Goal: Transaction & Acquisition: Purchase product/service

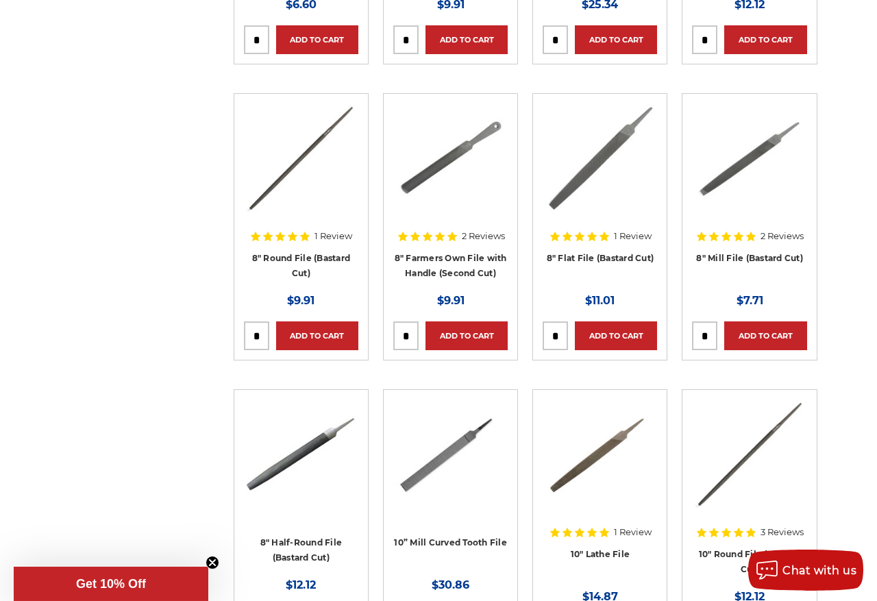
scroll to position [922, 0]
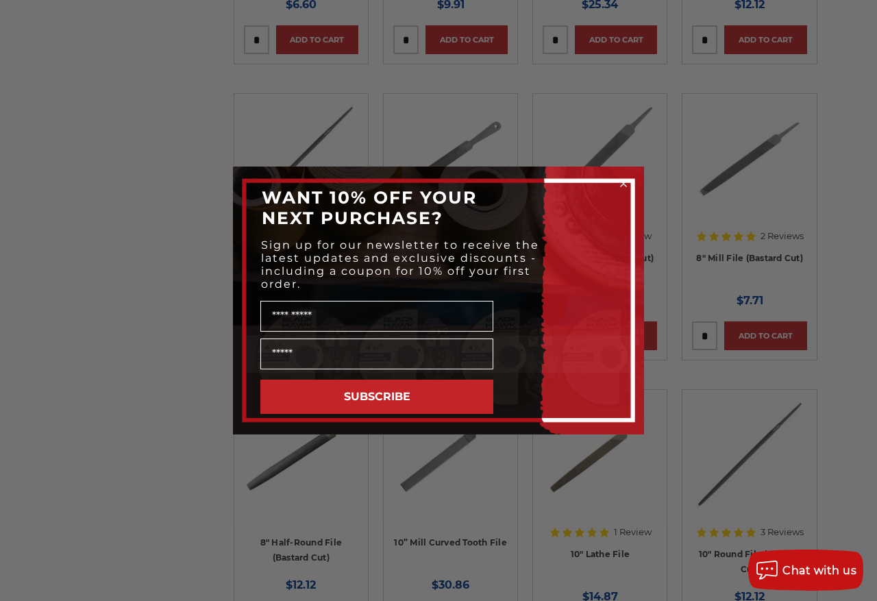
click at [619, 169] on form "WANT 10% OFF YOUR NEXT PURCHASE? Sign up for our newsletter to receive the late…" at bounding box center [438, 300] width 411 height 268
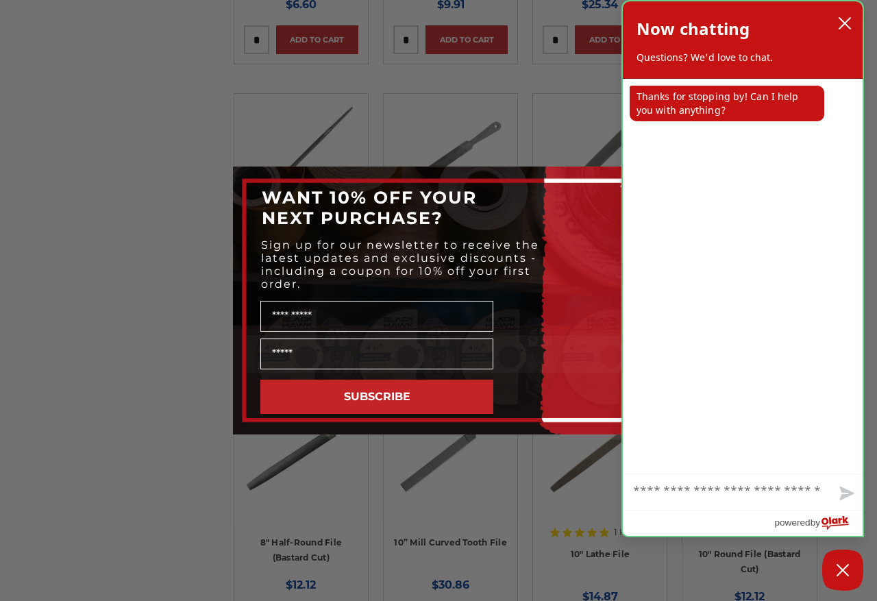
click at [845, 14] on button "close chatbox" at bounding box center [845, 23] width 22 height 21
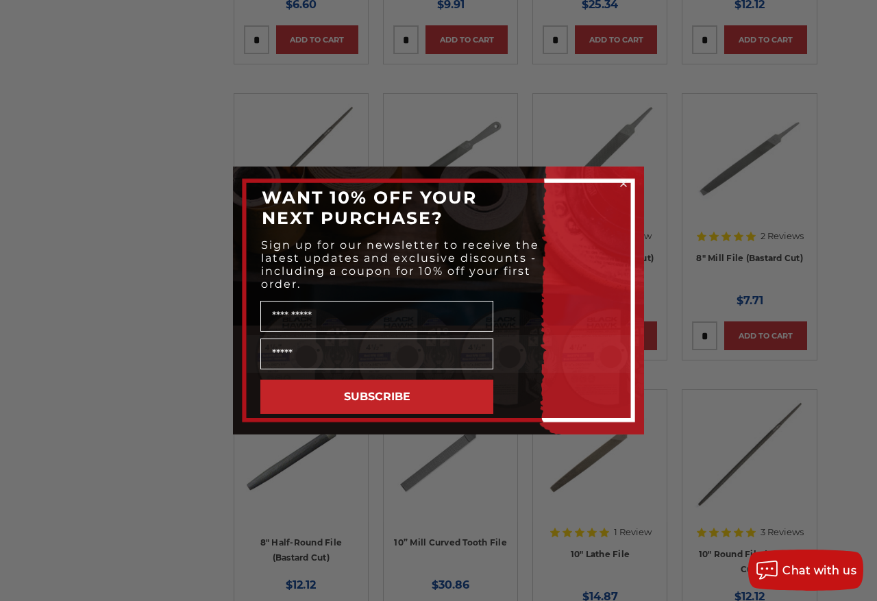
scroll to position [1, 0]
click at [617, 177] on icon "Close dialog" at bounding box center [624, 184] width 14 height 14
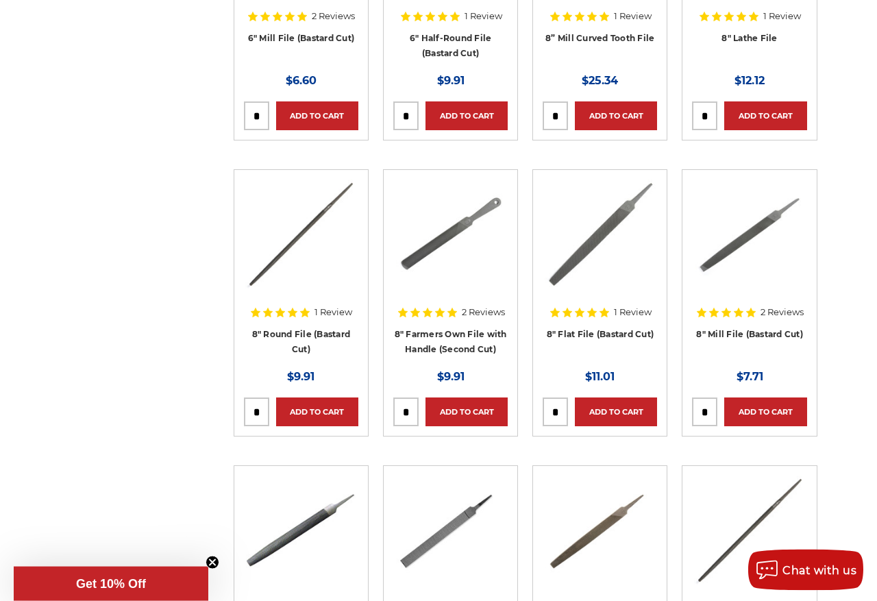
scroll to position [845, 0]
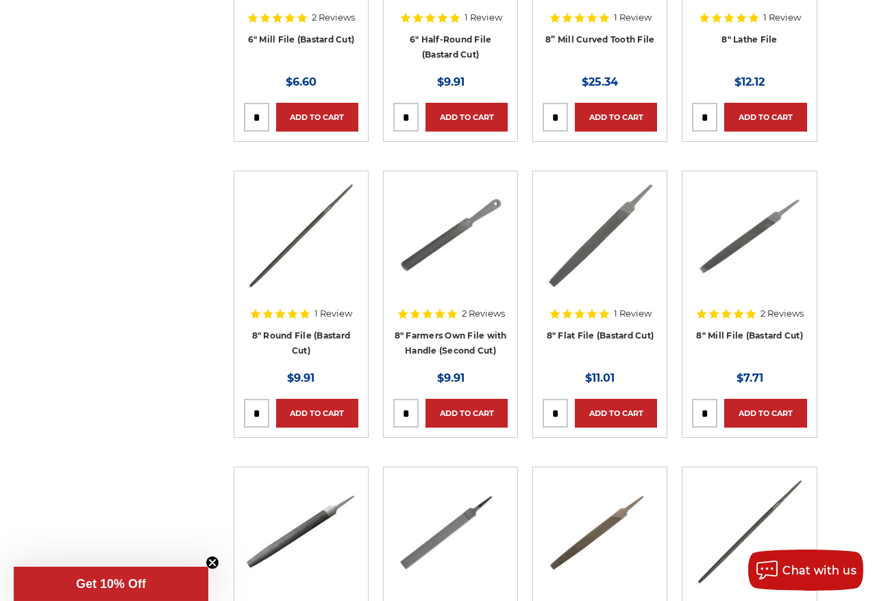
click at [456, 253] on img at bounding box center [451, 236] width 110 height 110
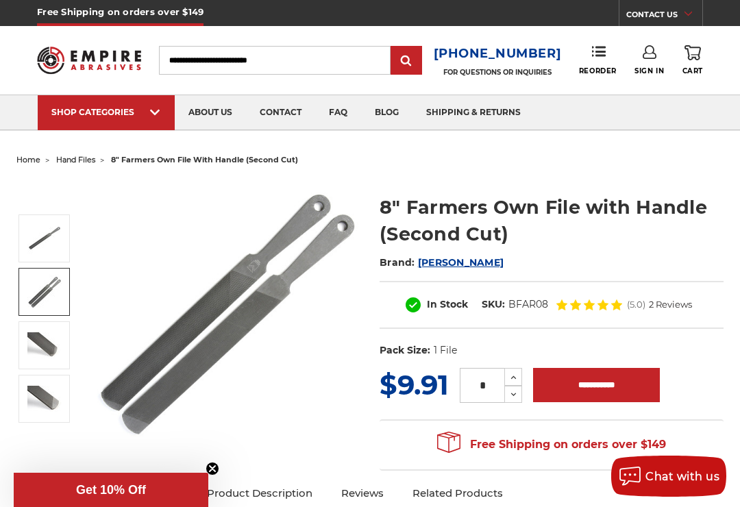
click at [47, 296] on img at bounding box center [44, 292] width 34 height 34
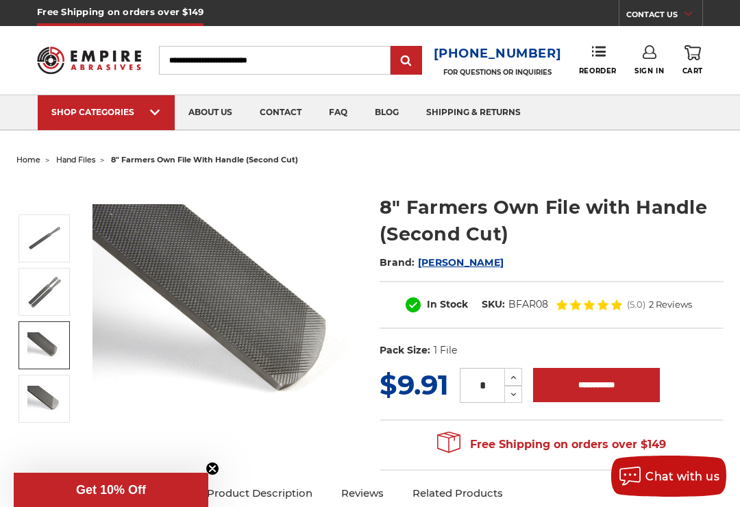
click at [38, 347] on img at bounding box center [44, 345] width 34 height 26
click at [44, 403] on img at bounding box center [44, 399] width 34 height 26
